Goal: Transaction & Acquisition: Purchase product/service

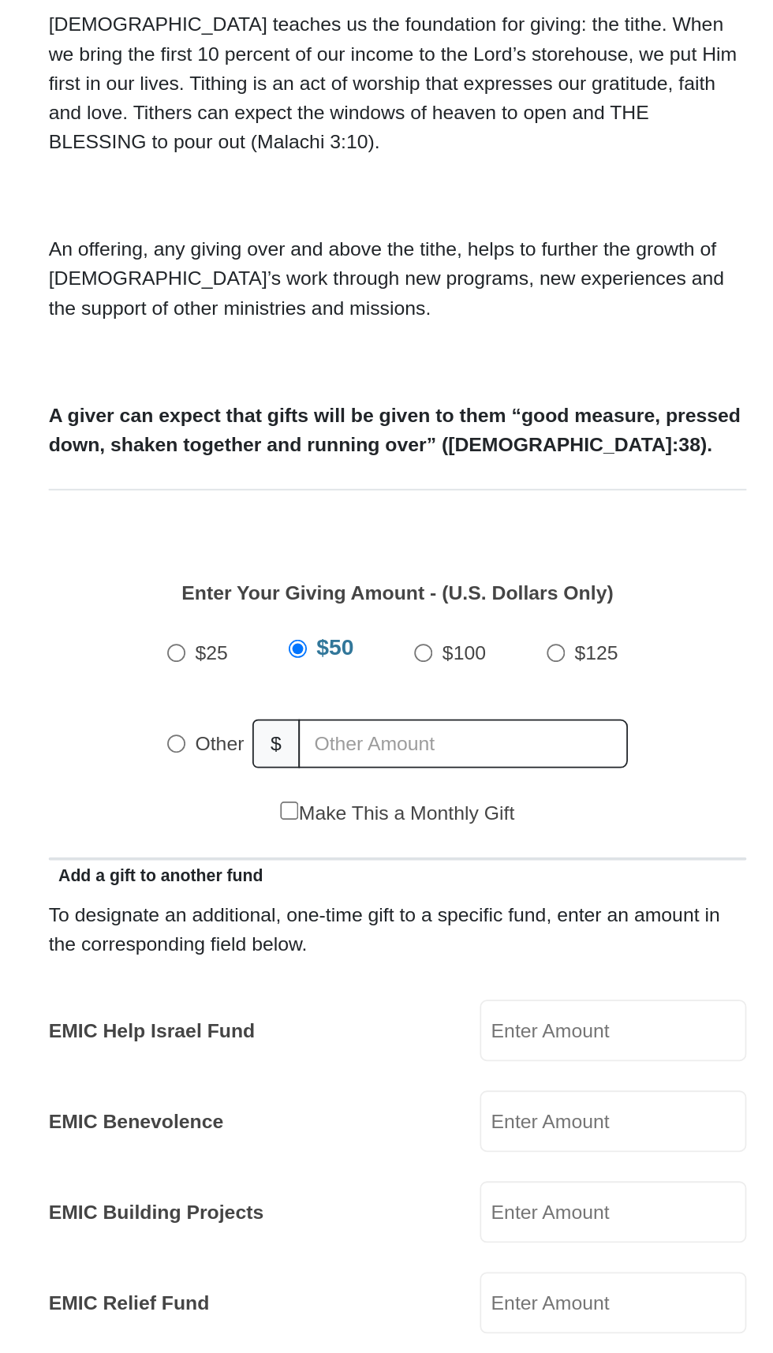
scroll to position [8, 0]
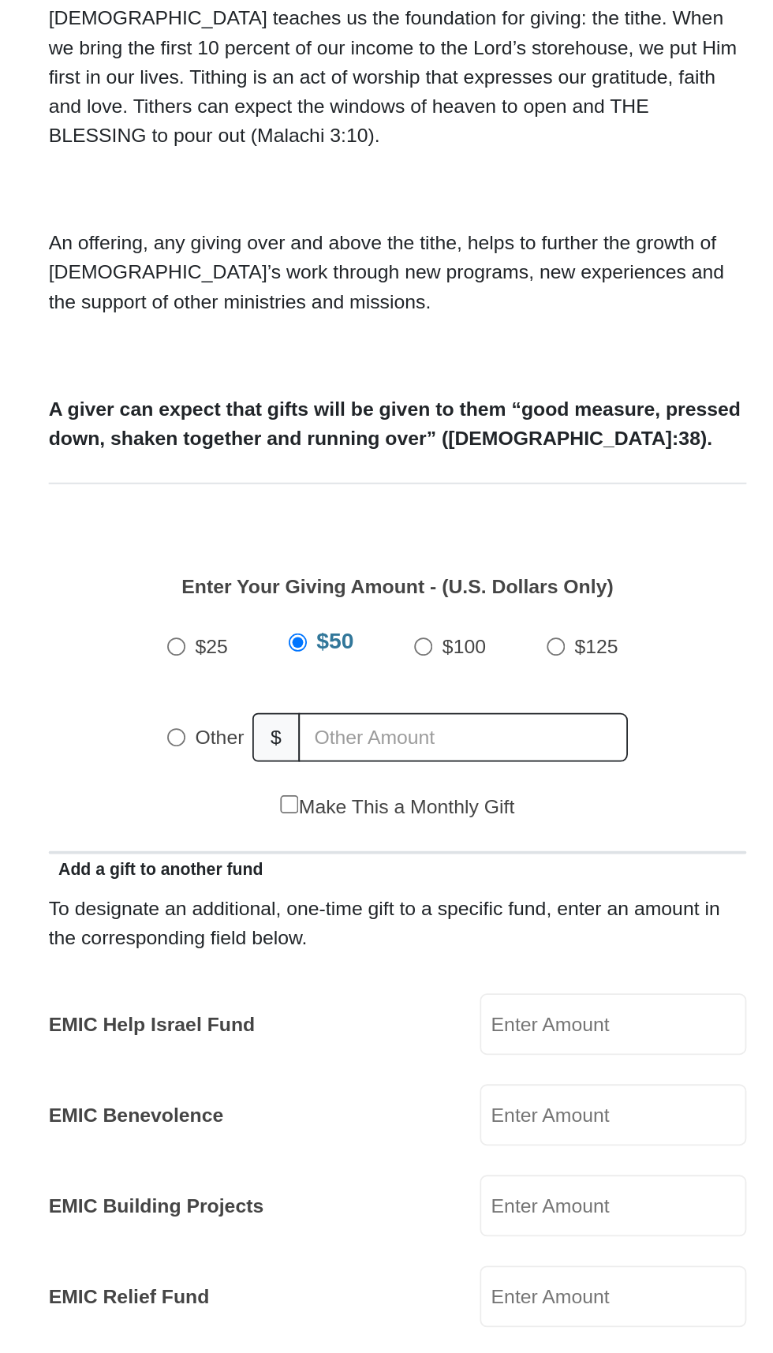
click at [275, 849] on span "Other" at bounding box center [286, 855] width 28 height 13
click at [267, 850] on input "Other" at bounding box center [261, 855] width 10 height 10
radio input "true"
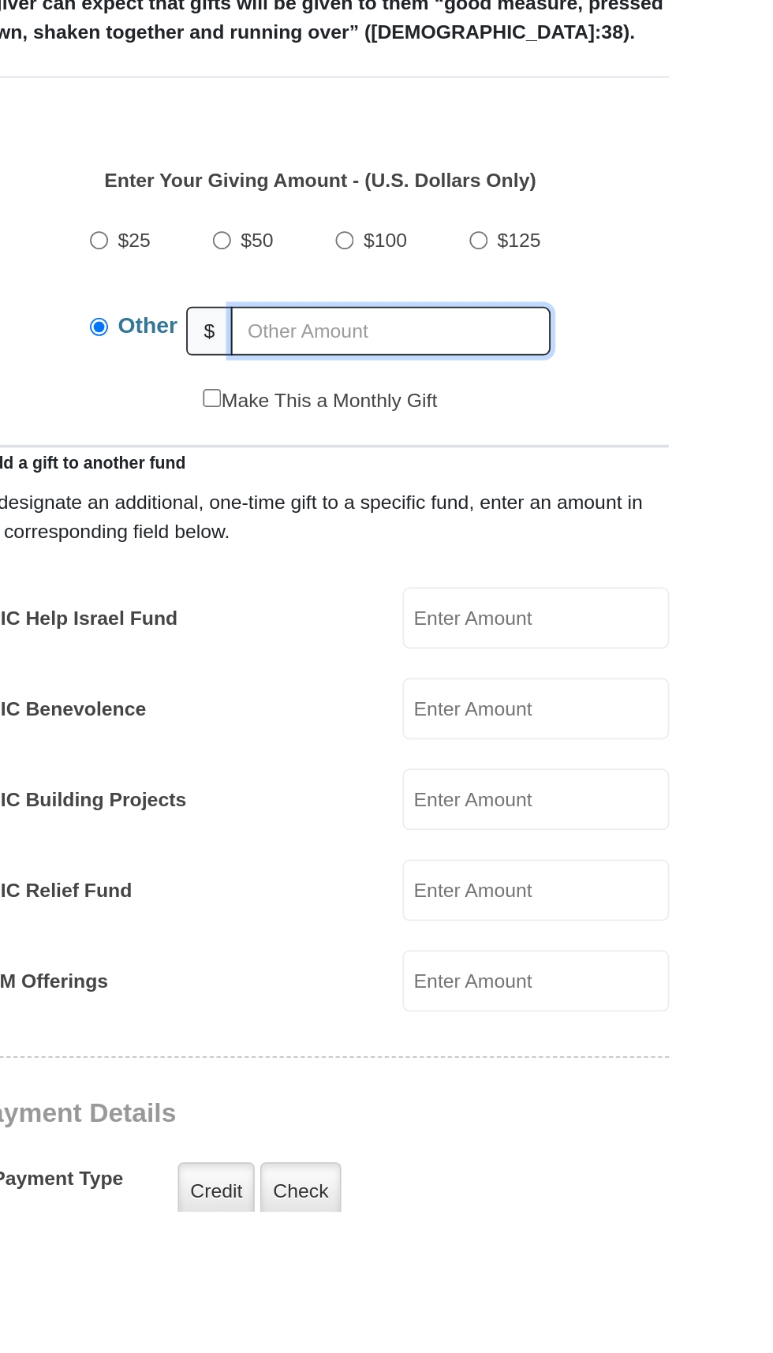
type input "281.00"
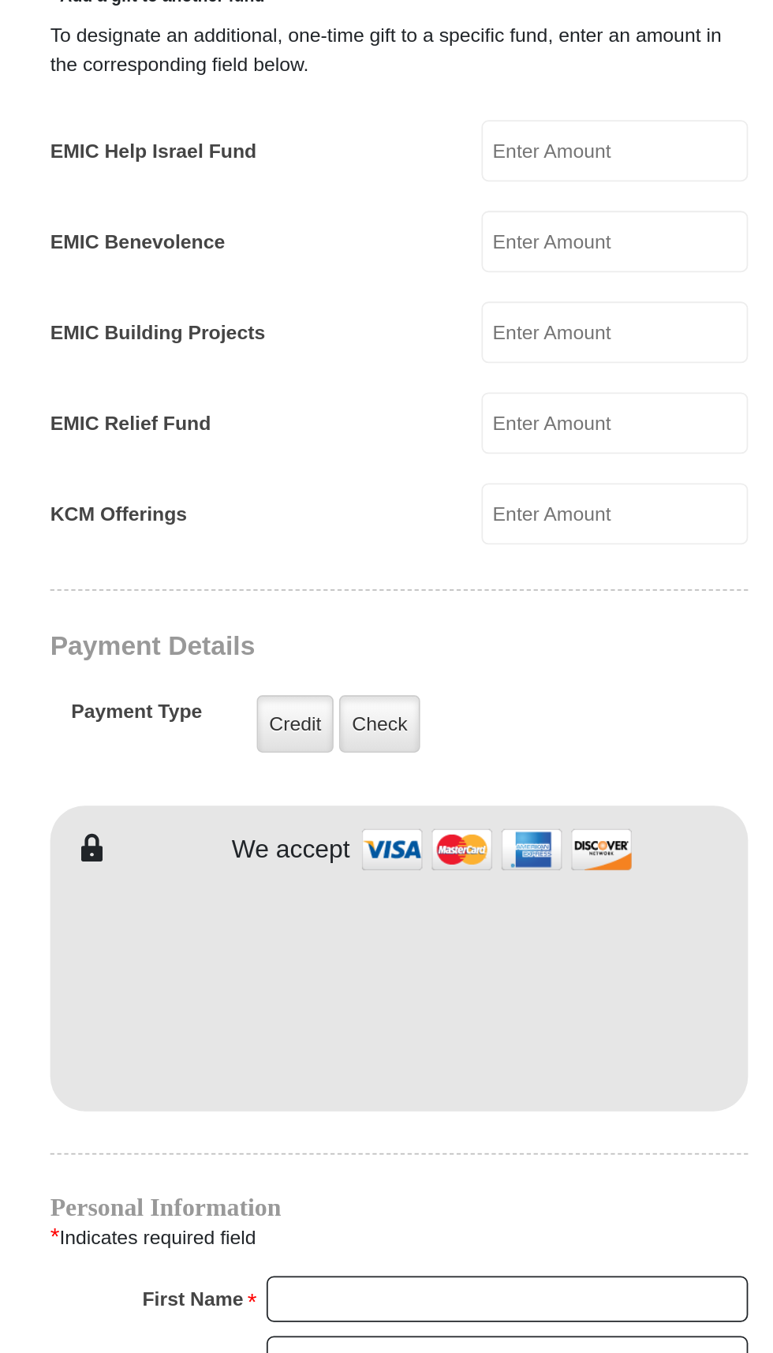
scroll to position [352, 0]
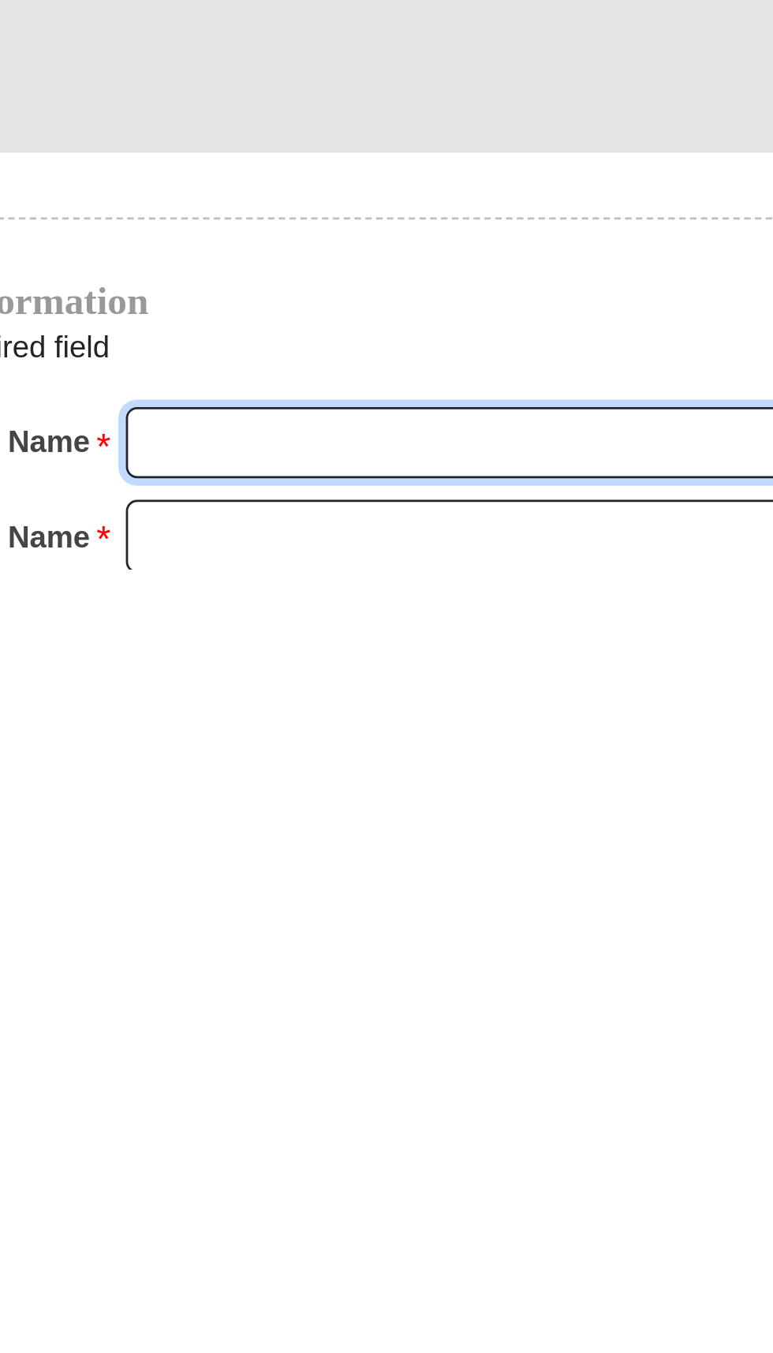
click at [453, 1294] on input "First Name *" at bounding box center [448, 1307] width 272 height 27
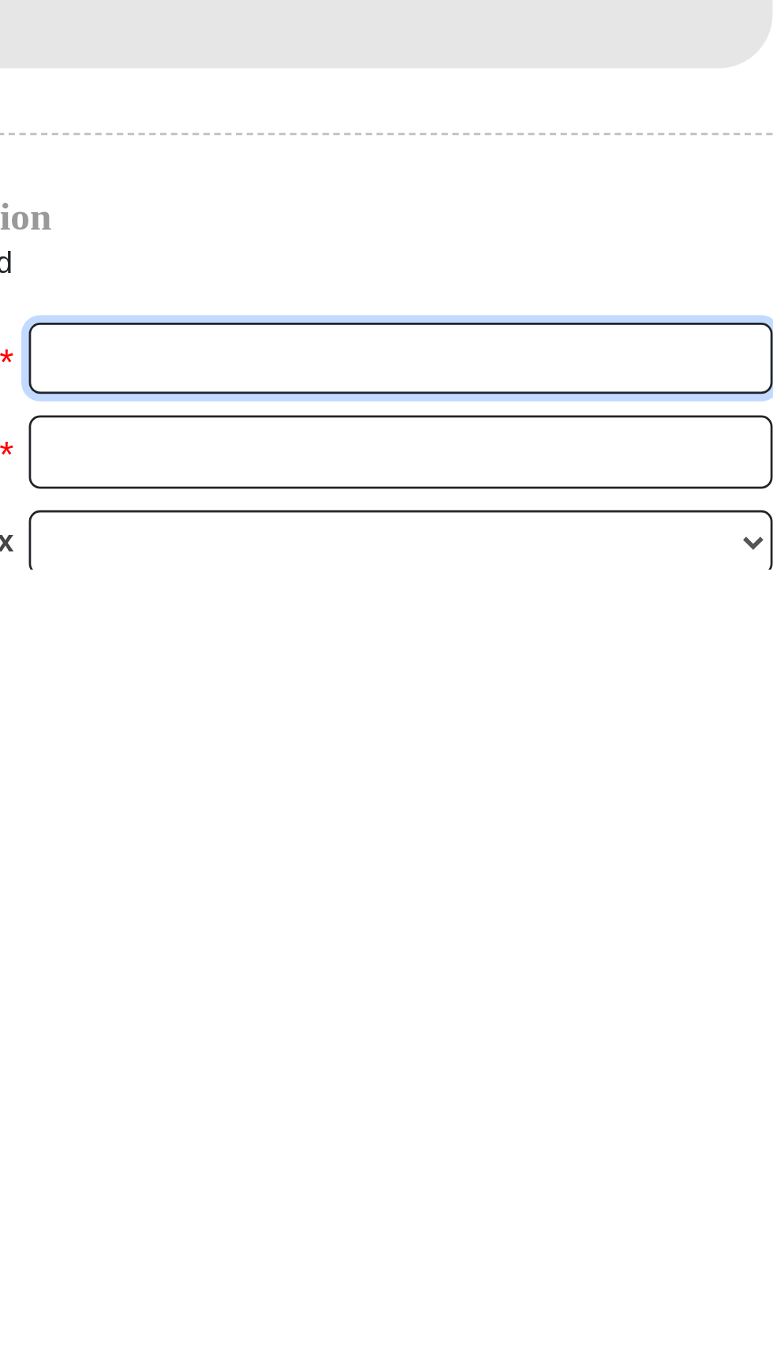
type input "[PERSON_NAME]"
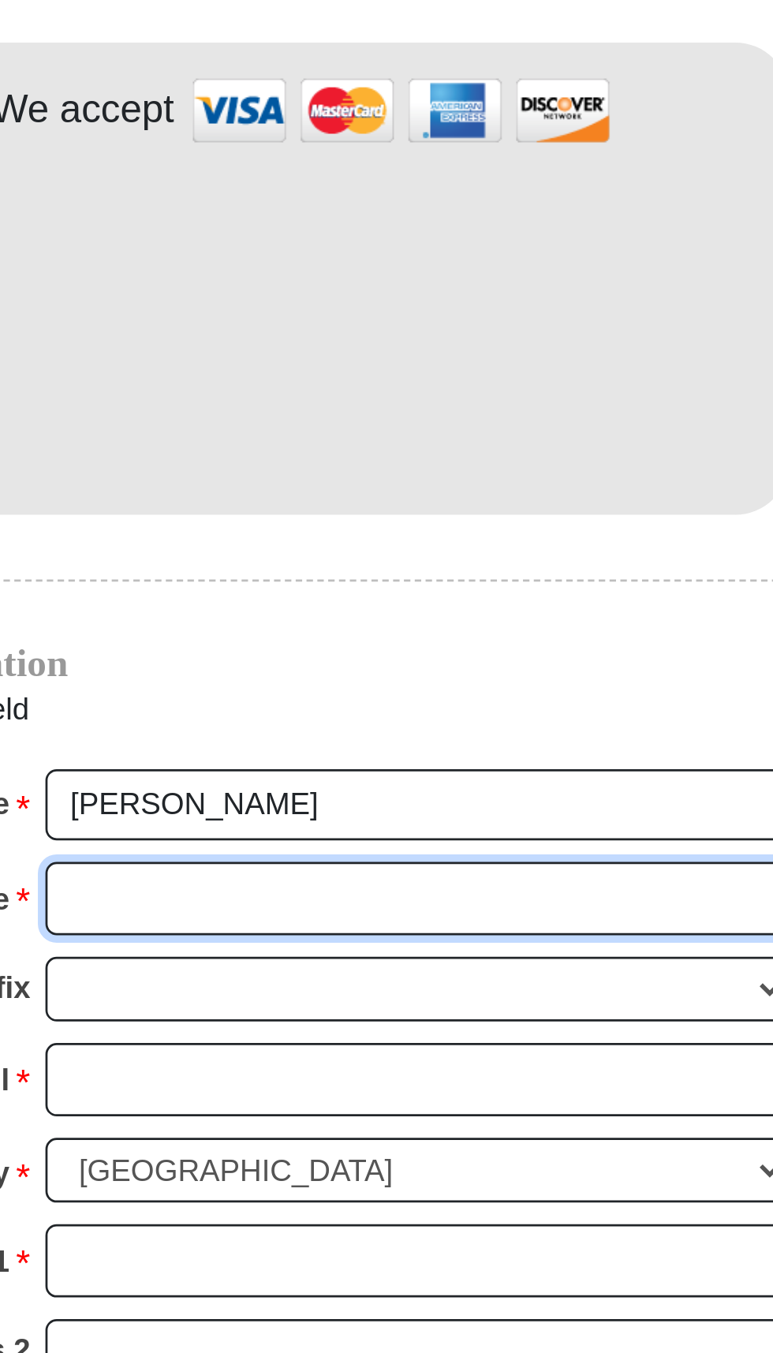
click at [452, 1173] on input "Last Name *" at bounding box center [448, 1186] width 272 height 27
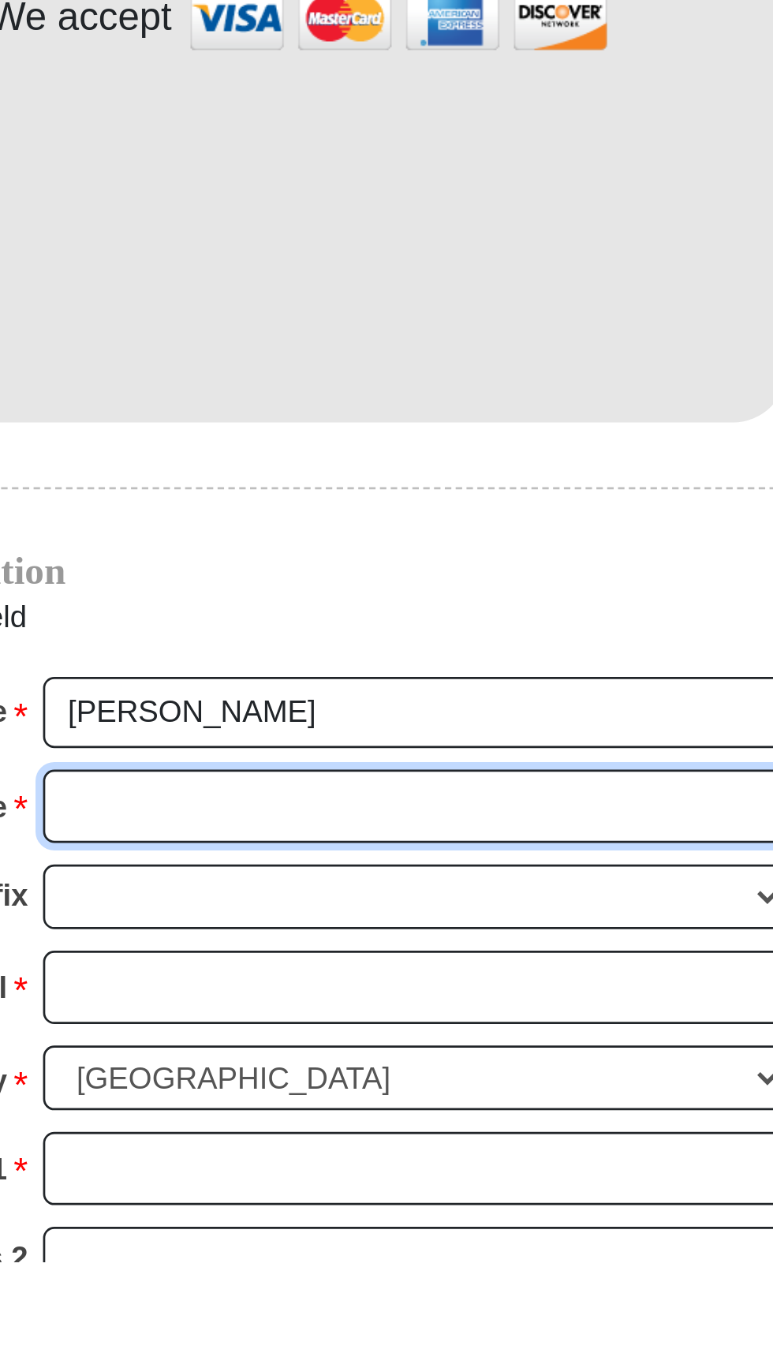
scroll to position [522, 0]
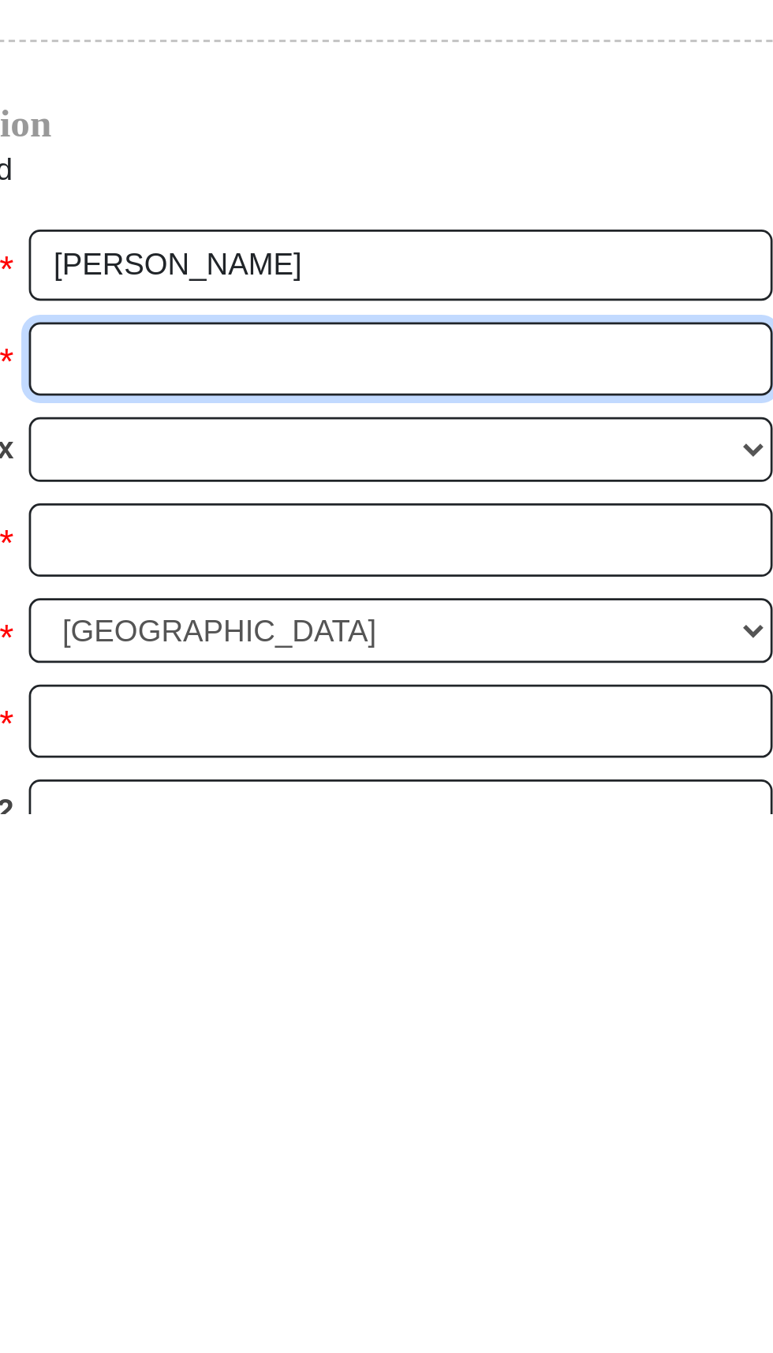
type input "Ti"
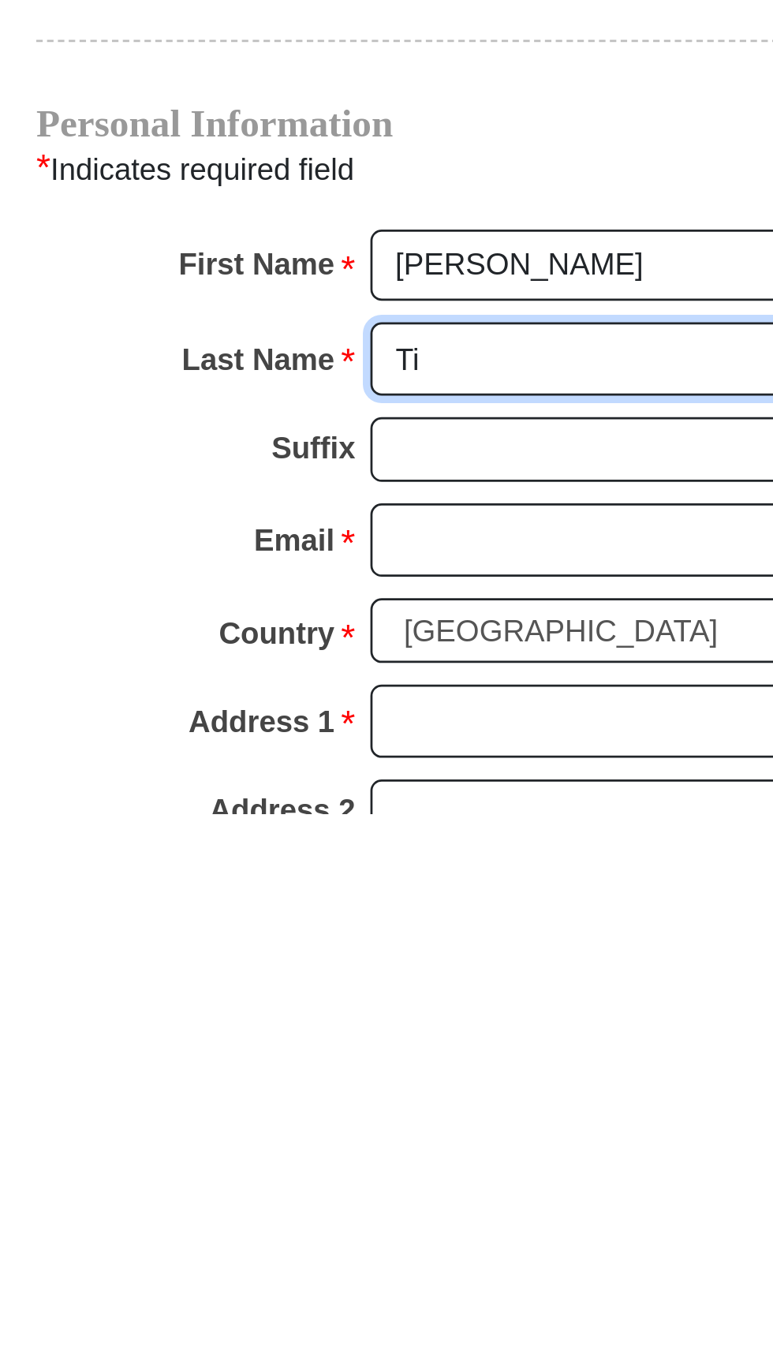
click at [357, 1173] on input "Ti" at bounding box center [448, 1186] width 272 height 27
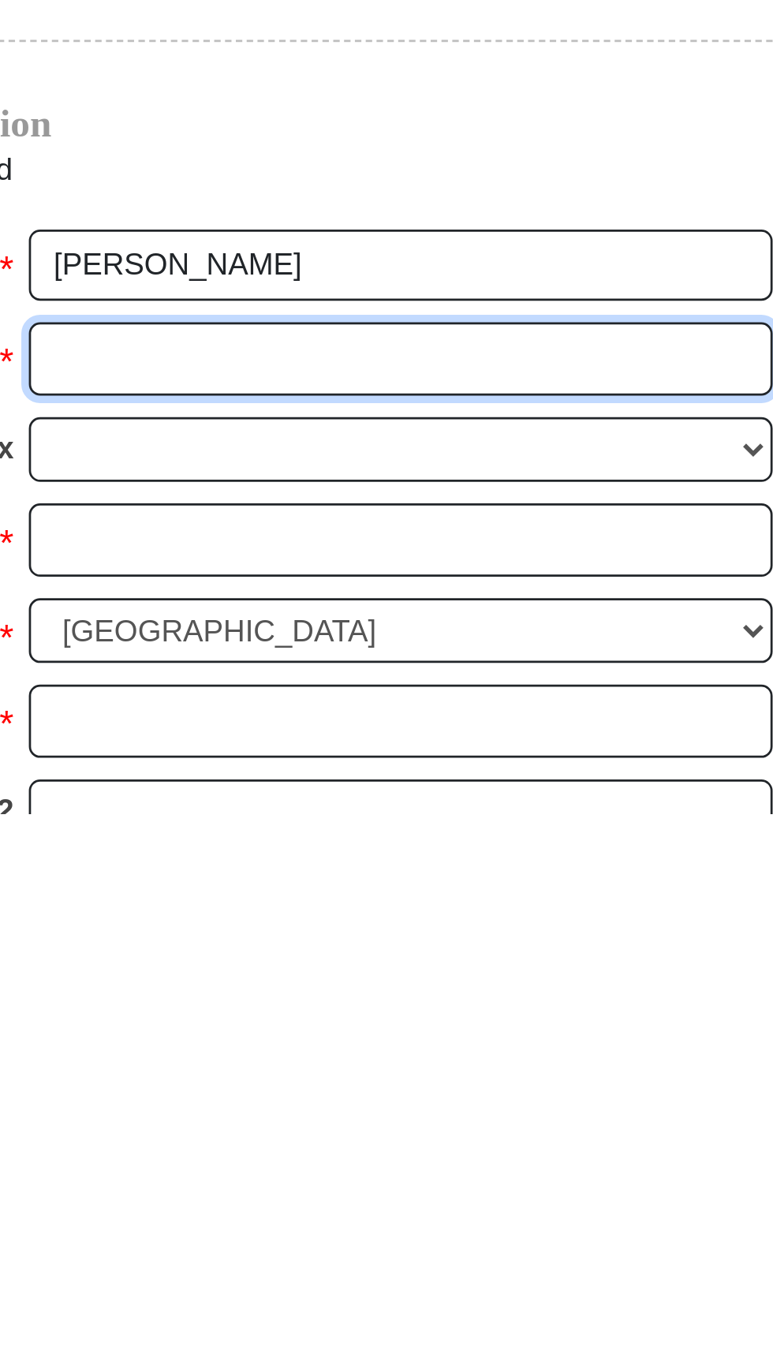
type input "Orridge"
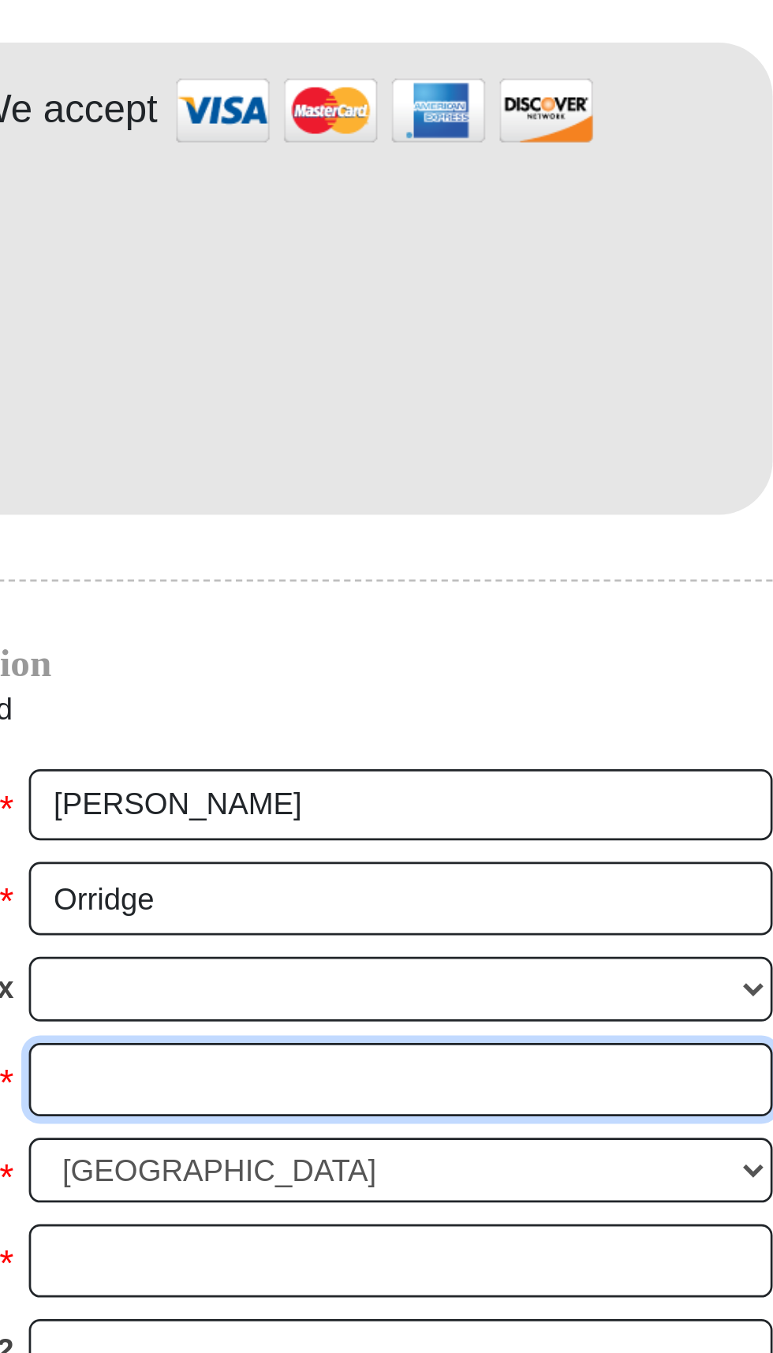
click at [458, 1239] on input "Email *" at bounding box center [448, 1252] width 272 height 27
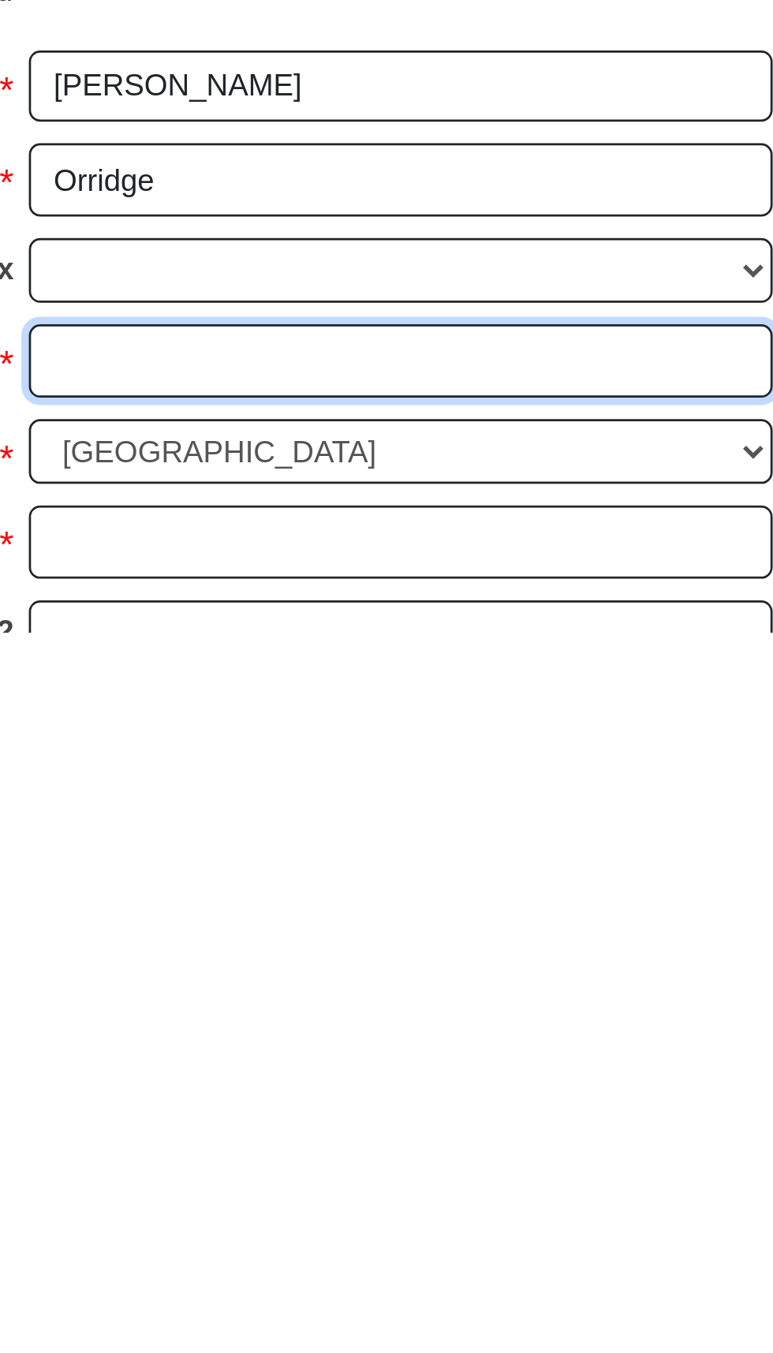
type input "[EMAIL_ADDRESS][DOMAIN_NAME]"
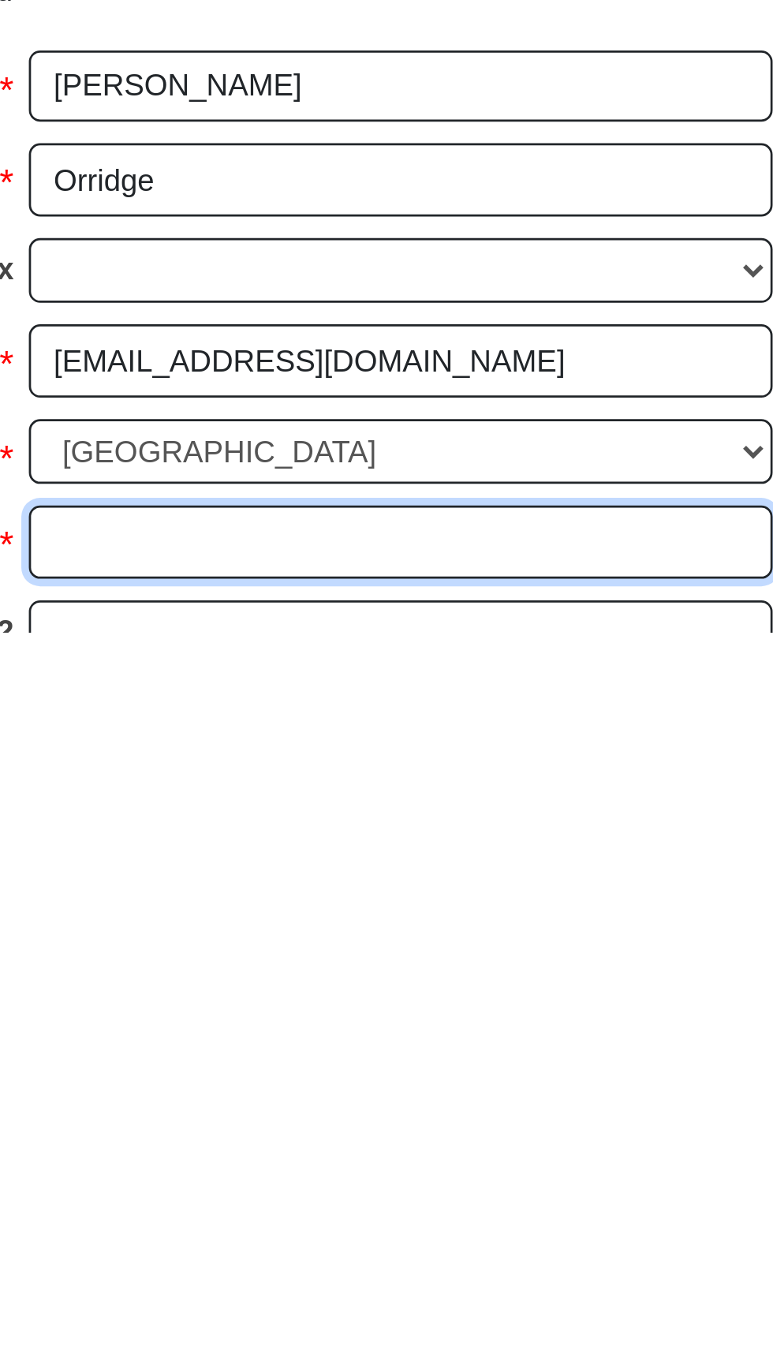
type input "[STREET_ADDRESS]"
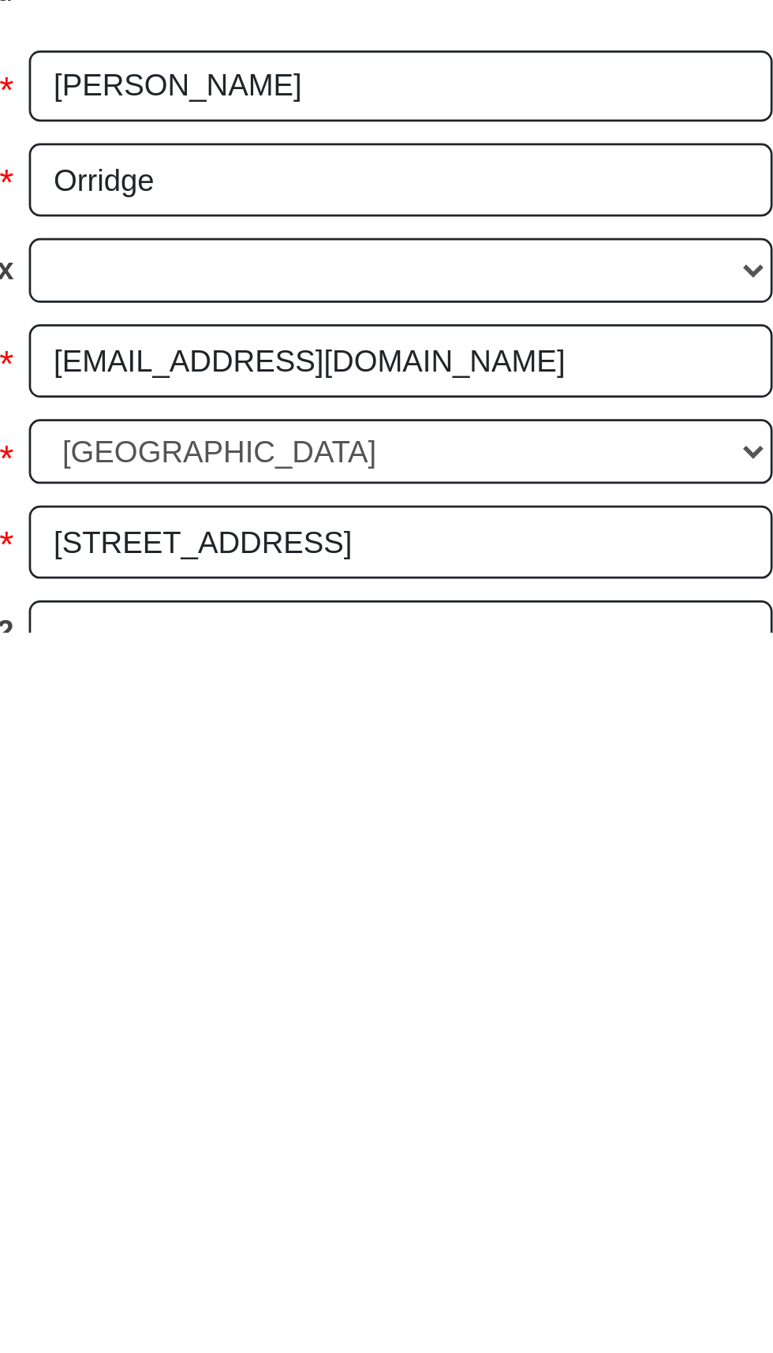
type input "Wilmington"
select select "DE"
type input "19802"
type input "7066275283"
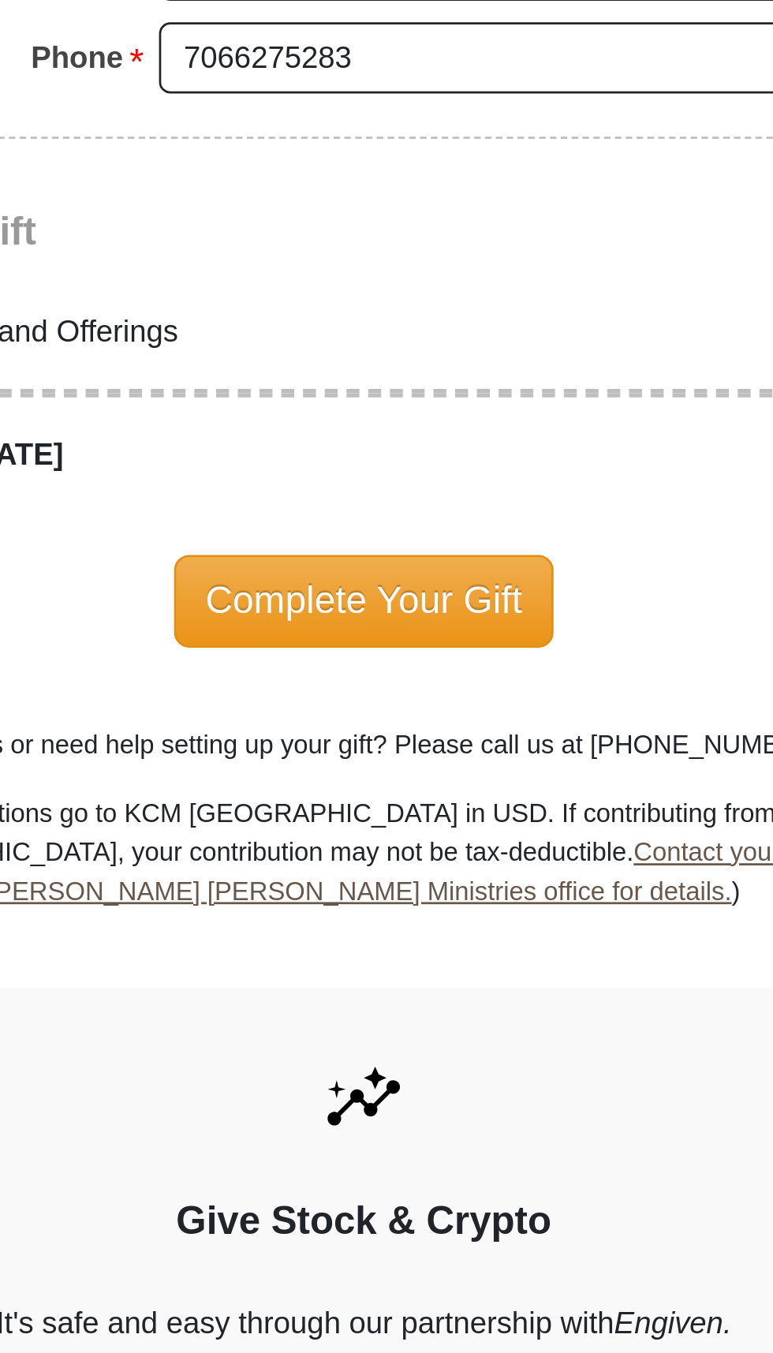
scroll to position [1765, 0]
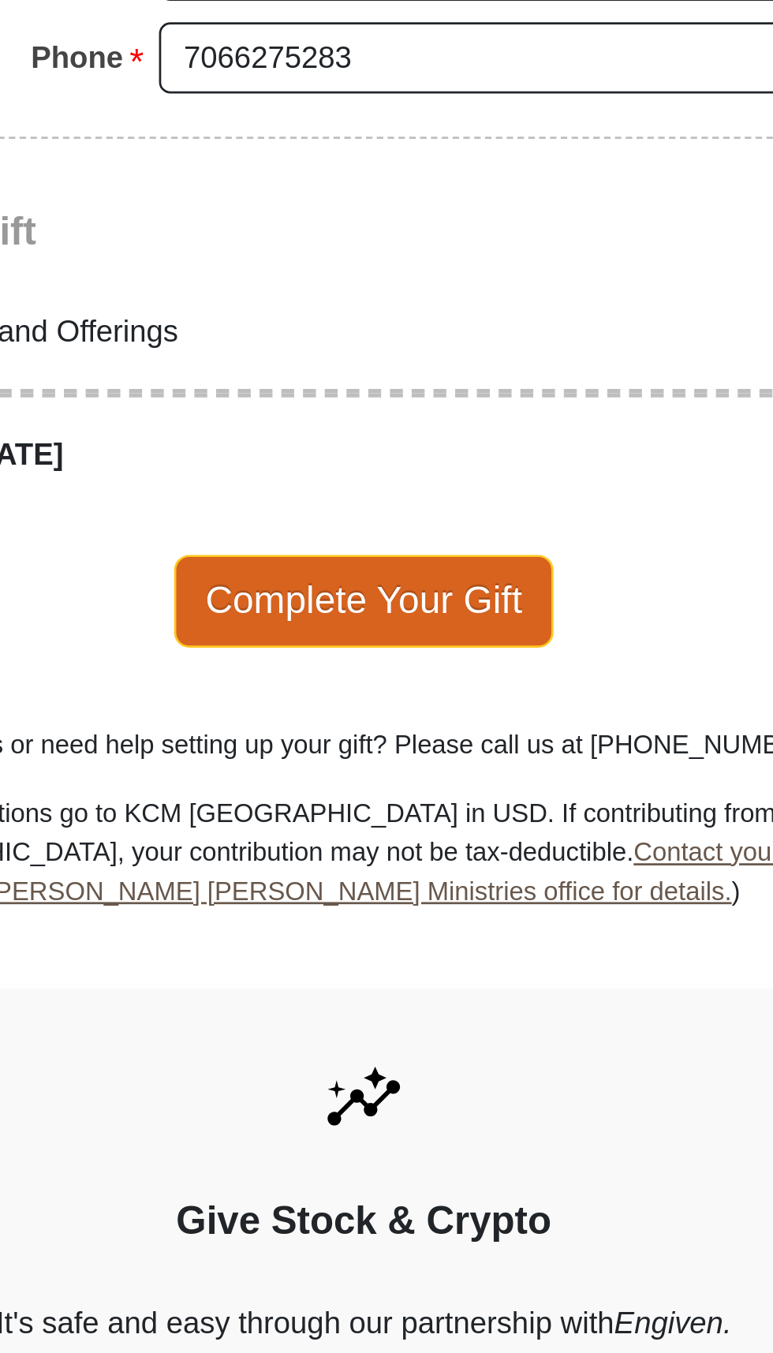
click at [415, 428] on span "Complete Your Gift" at bounding box center [387, 444] width 140 height 33
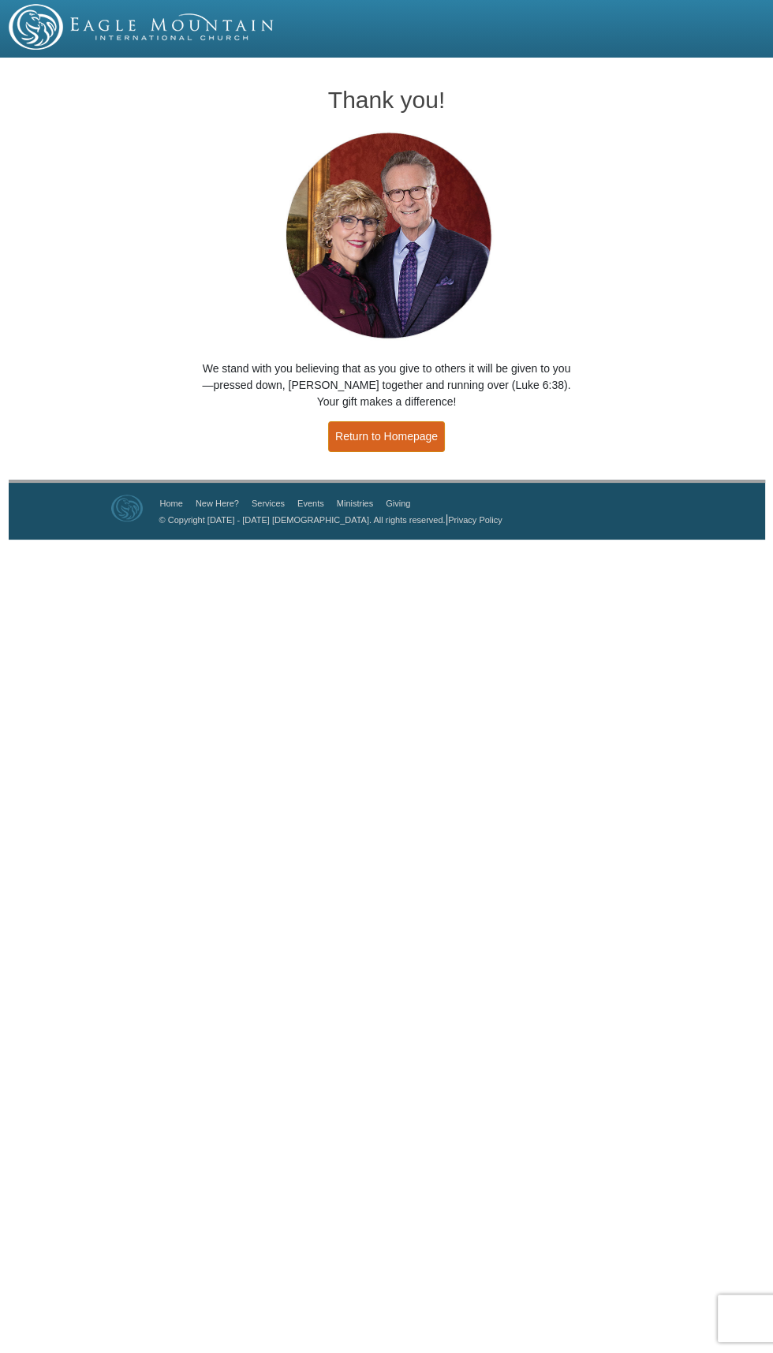
click at [380, 436] on link "Return to Homepage" at bounding box center [386, 436] width 117 height 31
